Goal: Entertainment & Leisure: Browse casually

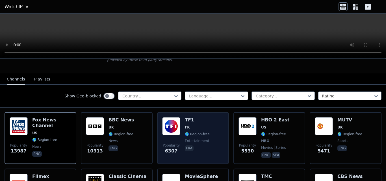
scroll to position [28, 0]
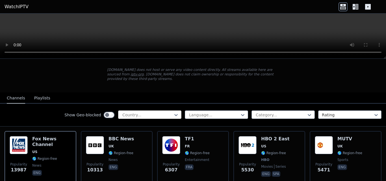
click at [166, 111] on div "Country..." at bounding box center [149, 115] width 63 height 8
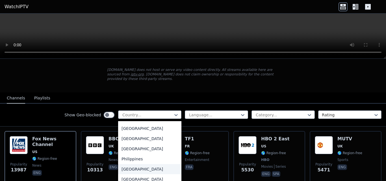
scroll to position [1499, 0]
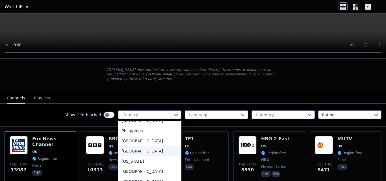
click at [132, 149] on div "[GEOGRAPHIC_DATA]" at bounding box center [149, 151] width 63 height 10
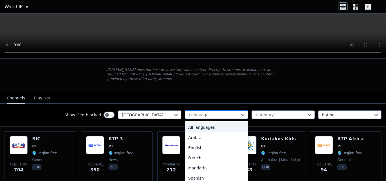
click at [197, 112] on div at bounding box center [214, 115] width 51 height 6
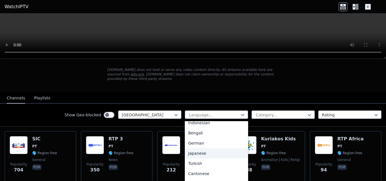
scroll to position [23, 0]
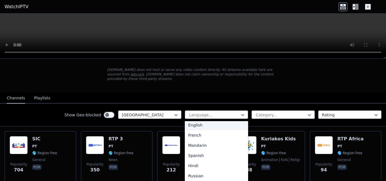
click at [212, 92] on nav "Channels Playlists" at bounding box center [193, 97] width 386 height 11
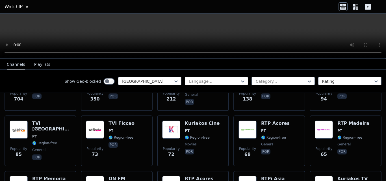
scroll to position [0, 0]
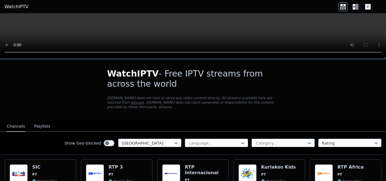
click at [40, 121] on button "Playlists" at bounding box center [42, 126] width 16 height 11
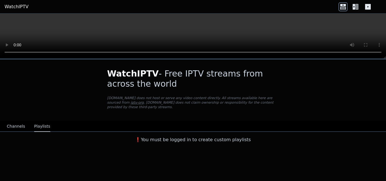
click at [13, 121] on button "Channels" at bounding box center [16, 126] width 18 height 11
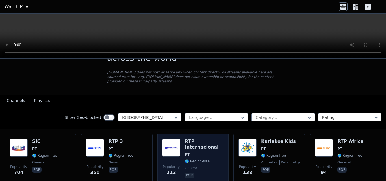
scroll to position [57, 0]
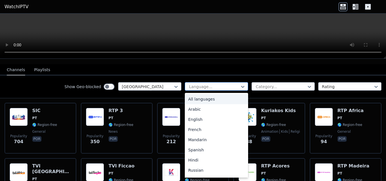
click at [229, 85] on div at bounding box center [214, 87] width 51 height 6
click at [267, 84] on div at bounding box center [280, 87] width 51 height 6
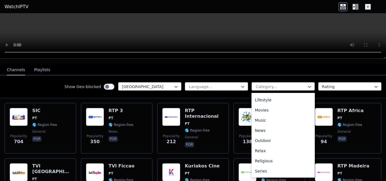
scroll to position [170, 0]
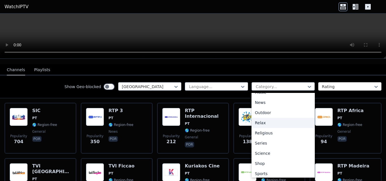
click at [340, 84] on div at bounding box center [347, 87] width 51 height 6
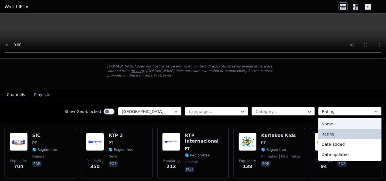
scroll to position [85, 0]
